Goal: Information Seeking & Learning: Learn about a topic

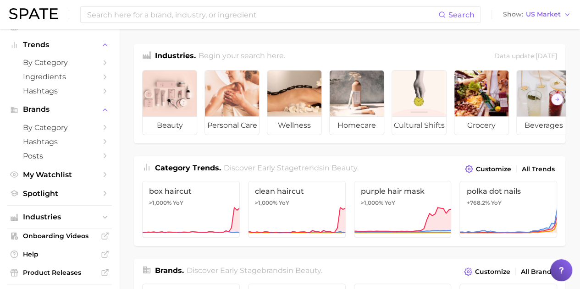
scroll to position [17, 0]
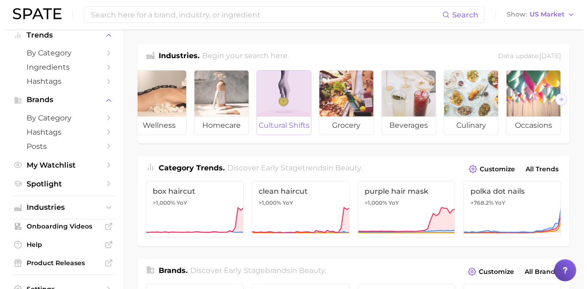
scroll to position [0, 0]
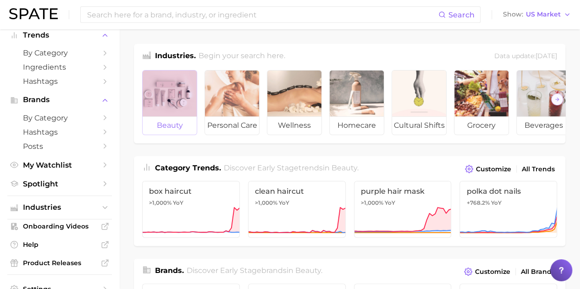
click at [174, 115] on div at bounding box center [170, 94] width 54 height 46
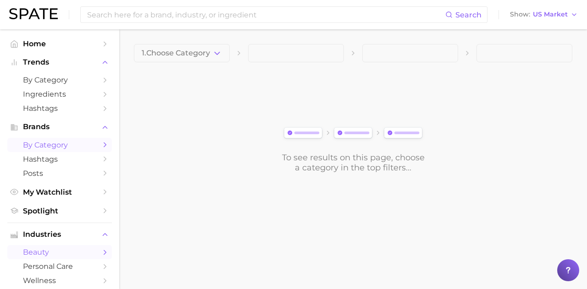
scroll to position [202, 0]
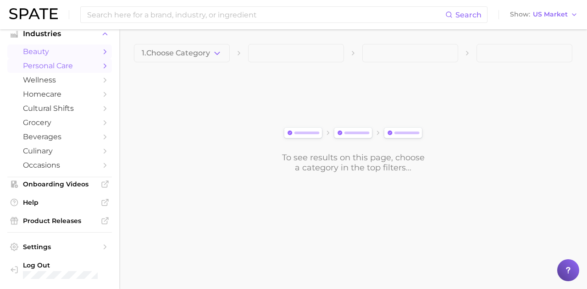
click at [101, 64] on icon "Sidebar" at bounding box center [105, 66] width 8 height 8
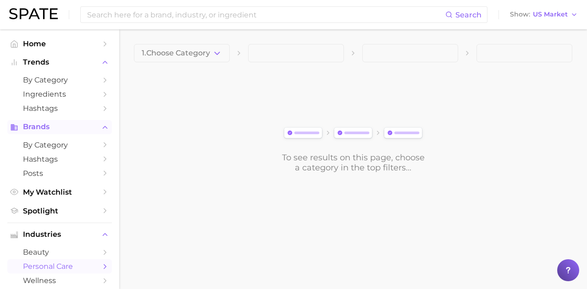
click at [101, 126] on icon "Sidebar" at bounding box center [105, 127] width 8 height 8
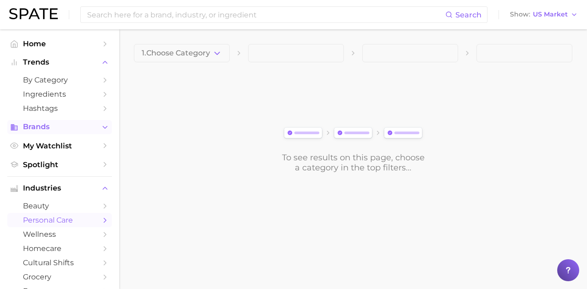
click at [101, 126] on icon "Sidebar" at bounding box center [105, 127] width 8 height 8
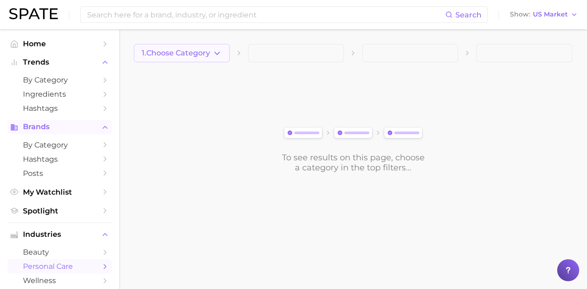
click at [214, 55] on icon "button" at bounding box center [217, 54] width 10 height 10
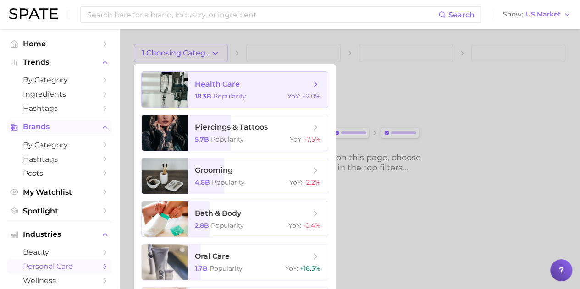
click at [291, 86] on span "health care" at bounding box center [253, 84] width 116 height 10
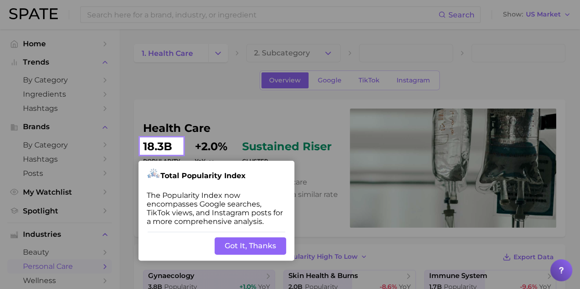
click at [243, 248] on button "Got It, Thanks" at bounding box center [251, 246] width 72 height 17
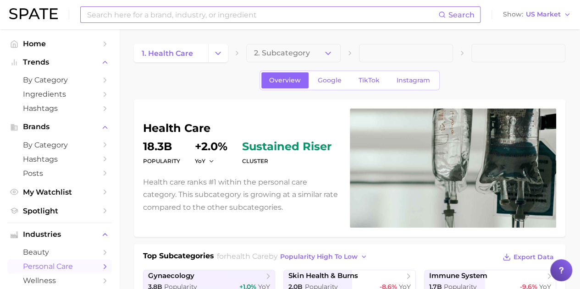
click at [199, 13] on input at bounding box center [262, 15] width 352 height 16
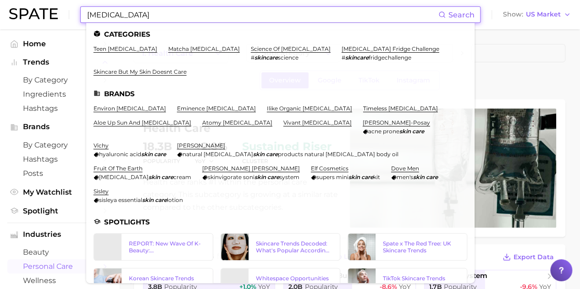
click at [105, 16] on input "[MEDICAL_DATA]" at bounding box center [262, 15] width 352 height 16
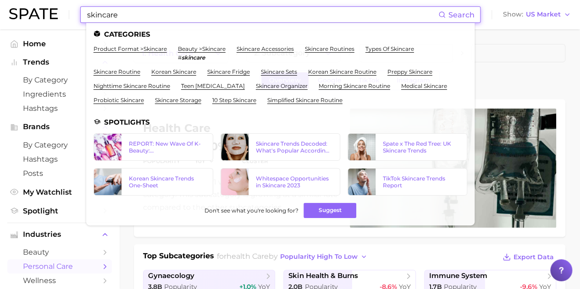
click at [169, 16] on input "skincare" at bounding box center [262, 15] width 352 height 16
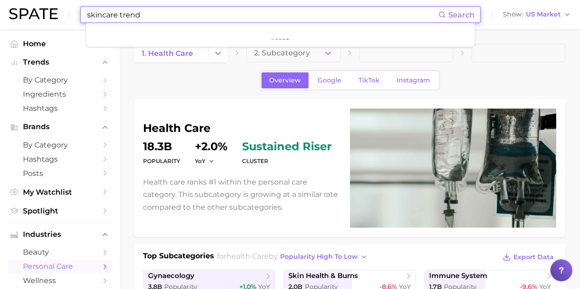
type input "skincare trend"
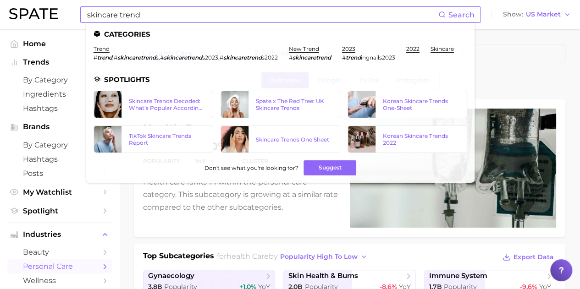
click at [319, 58] on em "skincaretrend" at bounding box center [312, 57] width 39 height 7
click at [144, 56] on em "skincaretrend" at bounding box center [136, 57] width 39 height 7
click at [135, 59] on em "skincaretrend" at bounding box center [136, 57] width 39 height 7
click at [312, 58] on em "skincaretrend" at bounding box center [312, 57] width 39 height 7
click at [307, 50] on link "new trend" at bounding box center [304, 48] width 30 height 7
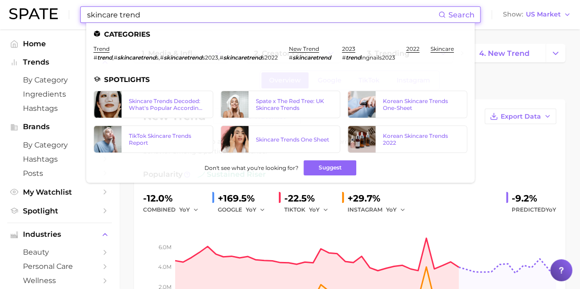
click at [136, 13] on input "skincare trend" at bounding box center [262, 15] width 352 height 16
drag, startPoint x: 144, startPoint y: 15, endPoint x: 118, endPoint y: 15, distance: 25.2
click at [118, 15] on input "skincare trend" at bounding box center [262, 15] width 352 height 16
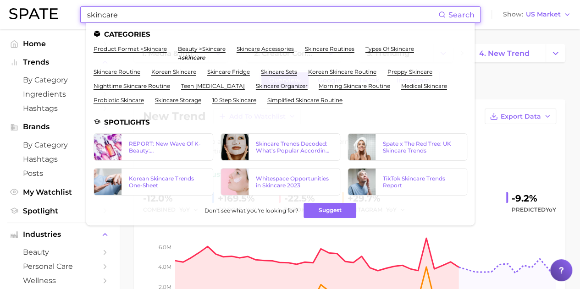
type input "skincare"
click at [185, 49] on link "beauty > skincare" at bounding box center [202, 48] width 48 height 7
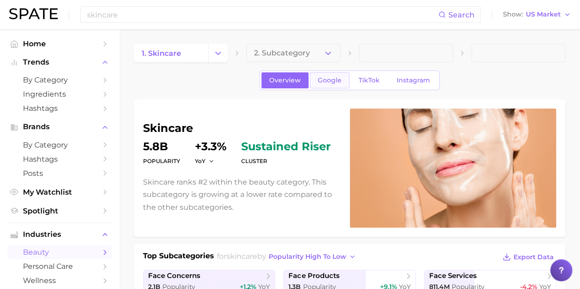
click at [327, 75] on link "Google" at bounding box center [329, 80] width 39 height 16
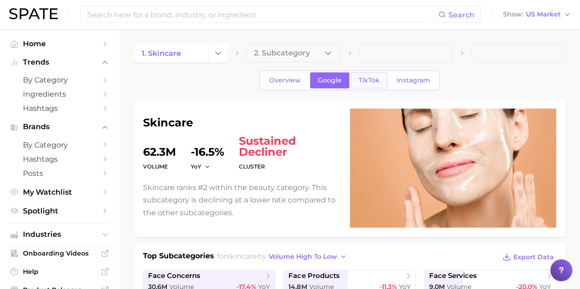
click at [370, 81] on span "TikTok" at bounding box center [369, 81] width 21 height 8
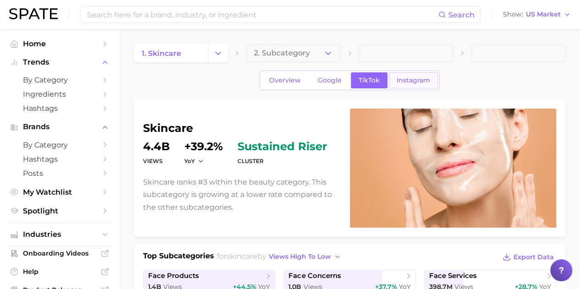
click at [406, 80] on span "Instagram" at bounding box center [413, 81] width 33 height 8
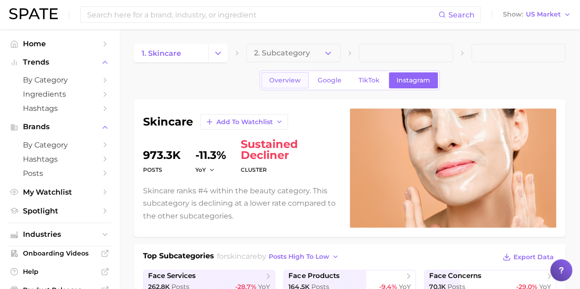
click at [298, 78] on span "Overview" at bounding box center [285, 81] width 32 height 8
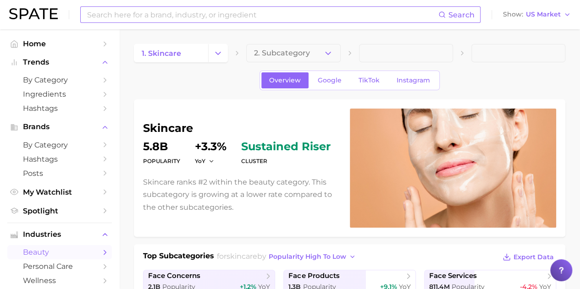
click at [168, 18] on input at bounding box center [262, 15] width 352 height 16
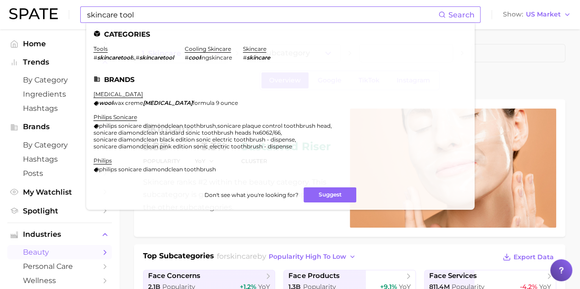
click at [121, 56] on em "skincaretool" at bounding box center [114, 57] width 34 height 7
click at [154, 20] on input "skincare tool" at bounding box center [262, 15] width 352 height 16
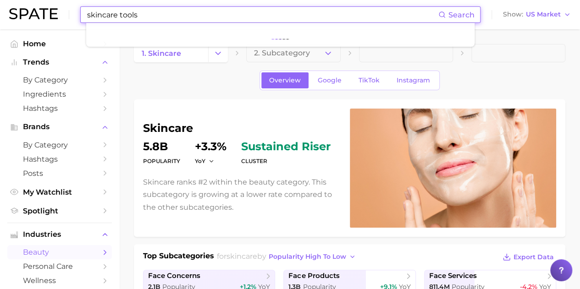
type input "skincare tools"
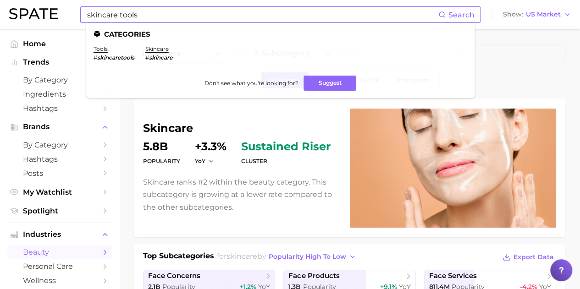
click at [114, 57] on em "skincaretools" at bounding box center [115, 57] width 37 height 7
click at [104, 51] on link "tools" at bounding box center [101, 48] width 14 height 7
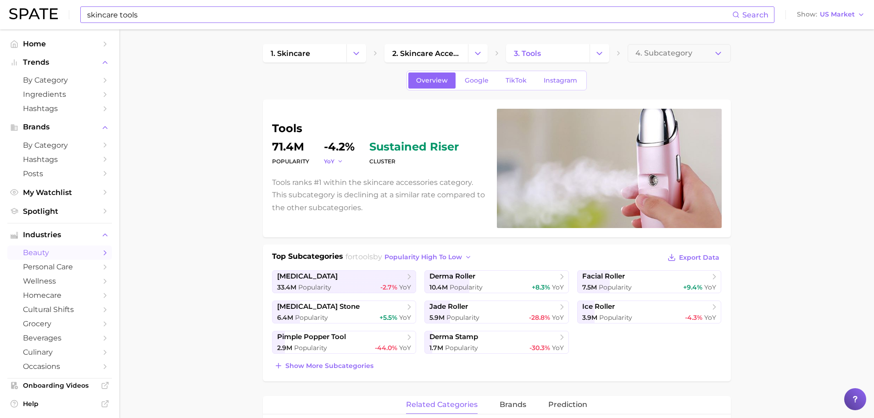
click at [339, 162] on polyline "button" at bounding box center [340, 161] width 3 height 1
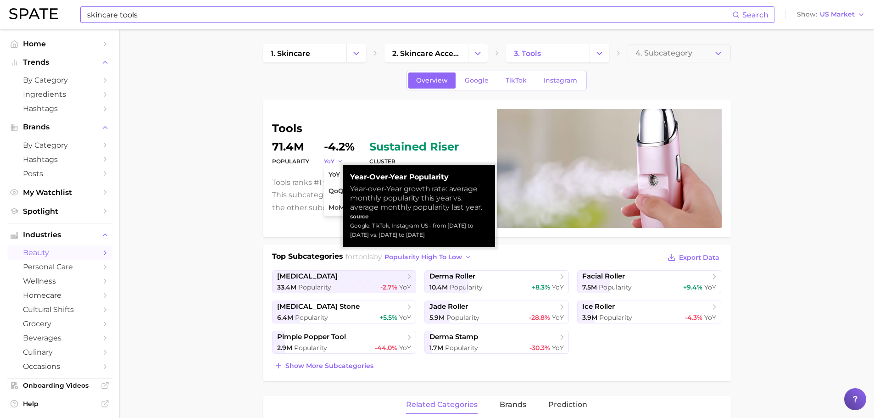
click at [339, 162] on polyline "button" at bounding box center [340, 161] width 3 height 1
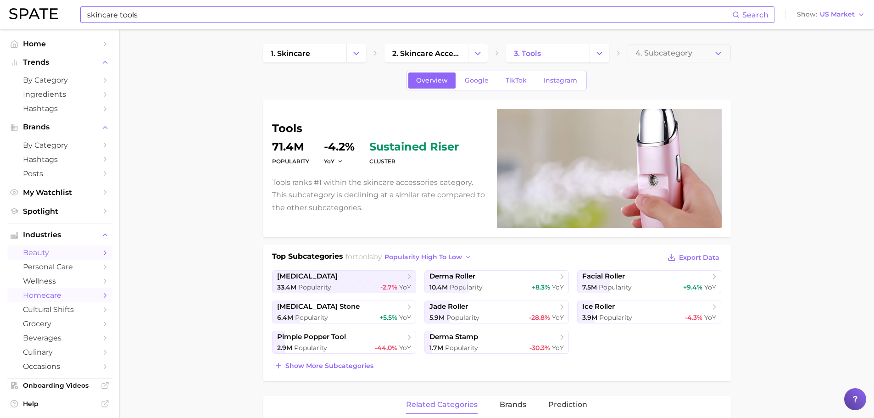
click at [32, 289] on span "homecare" at bounding box center [59, 295] width 73 height 9
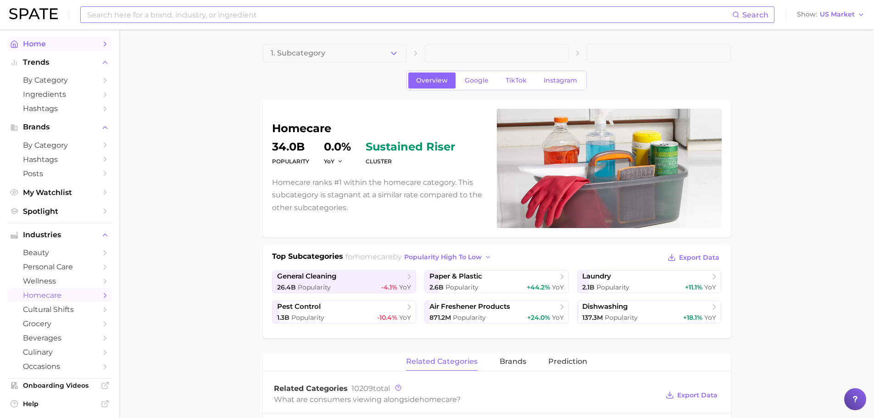
click at [82, 43] on span "Home" at bounding box center [59, 43] width 73 height 9
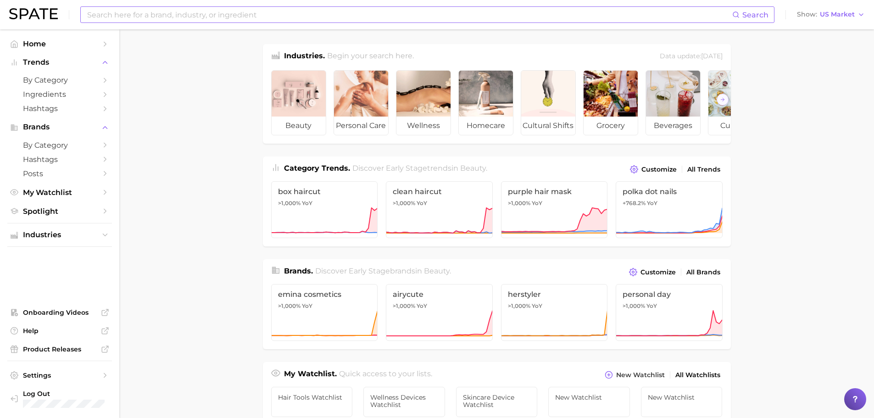
click at [233, 16] on input at bounding box center [409, 15] width 646 height 16
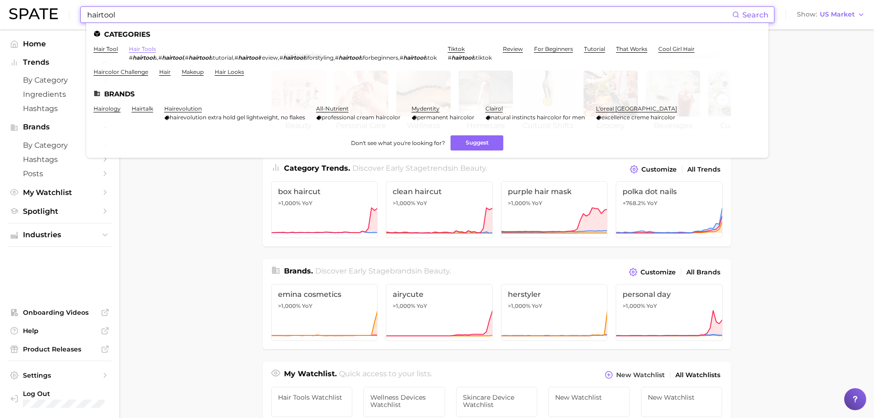
type input "hairtool"
click at [139, 50] on link "hair tools" at bounding box center [142, 48] width 27 height 7
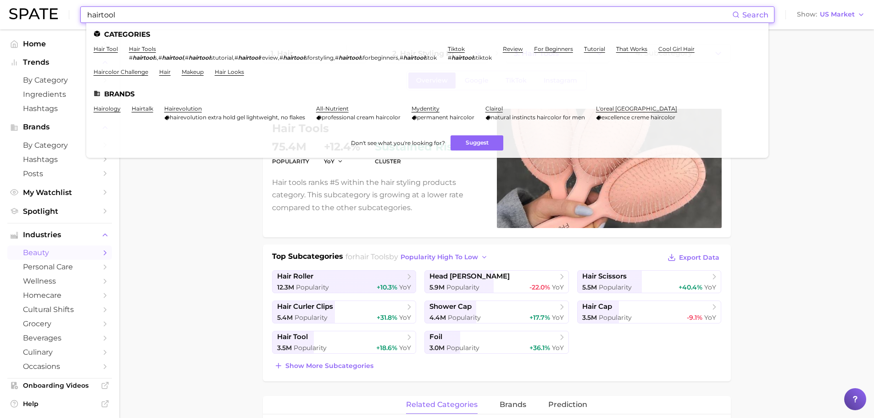
click at [197, 15] on input "hairtool" at bounding box center [409, 15] width 646 height 16
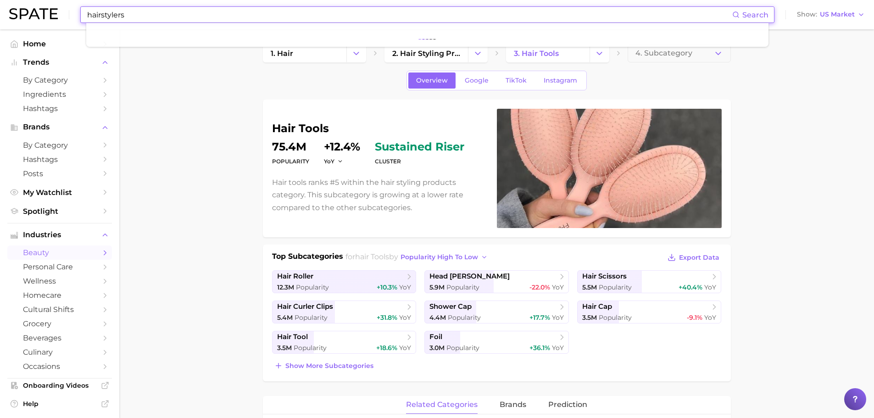
type input "hairstylers"
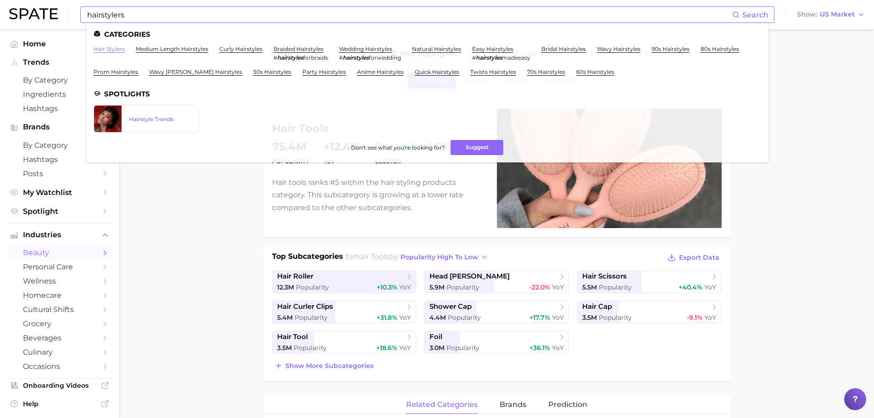
click at [114, 49] on link "hair stylers" at bounding box center [109, 48] width 31 height 7
